Goal: Task Accomplishment & Management: Use online tool/utility

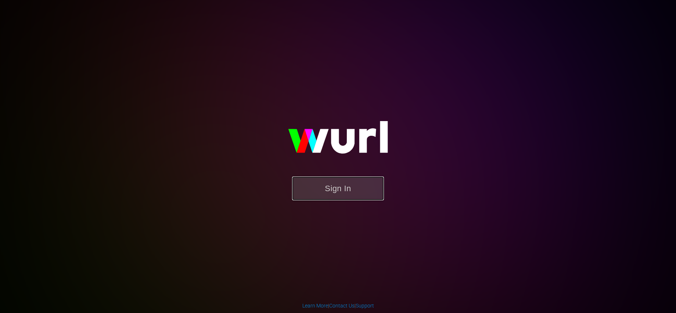
click at [330, 189] on button "Sign In" at bounding box center [338, 189] width 92 height 24
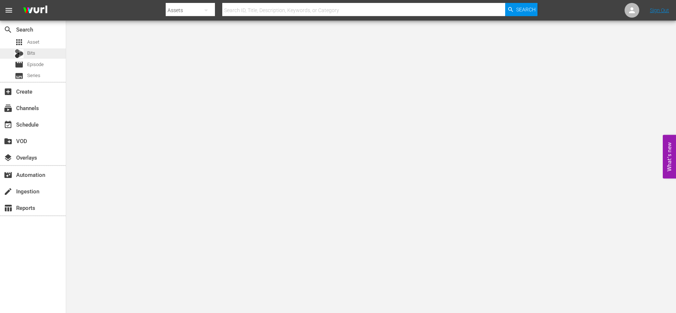
click at [20, 48] on div "Bits" at bounding box center [25, 53] width 21 height 10
click at [25, 44] on div "apps Asset" at bounding box center [27, 42] width 25 height 10
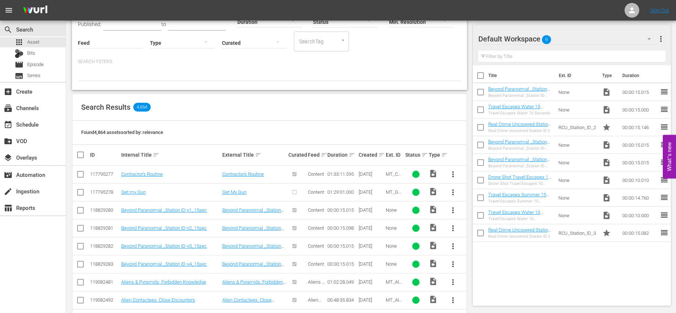
scroll to position [166, 0]
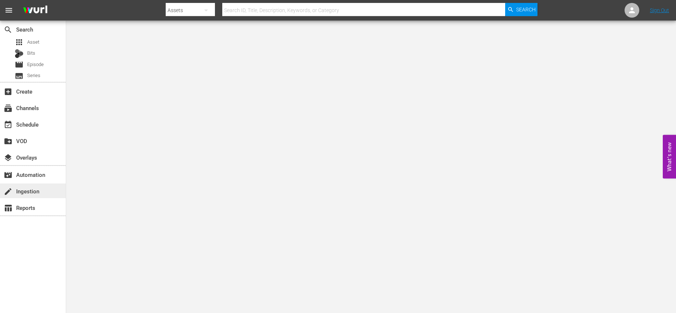
click at [19, 186] on div "create Ingestion" at bounding box center [33, 191] width 66 height 15
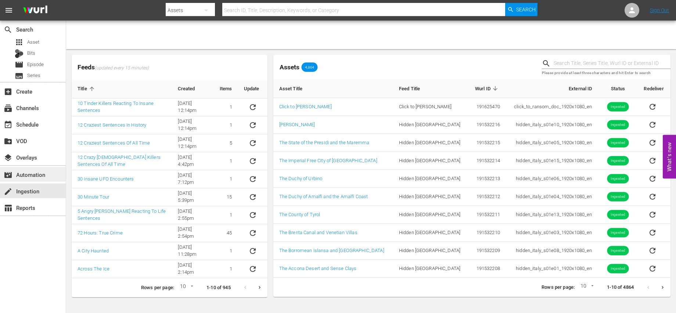
click at [48, 172] on div "movie_filter Automation" at bounding box center [33, 174] width 66 height 15
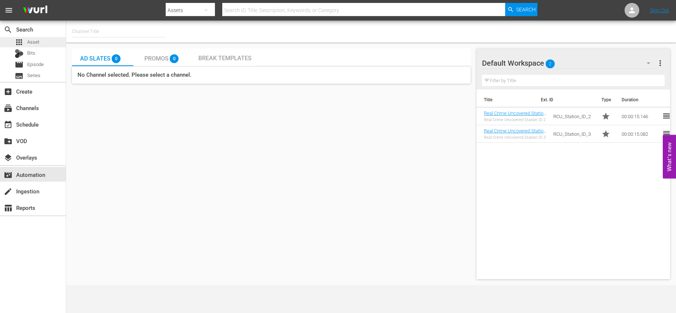
click at [28, 41] on span "Asset" at bounding box center [33, 42] width 12 height 7
